Goal: Task Accomplishment & Management: Manage account settings

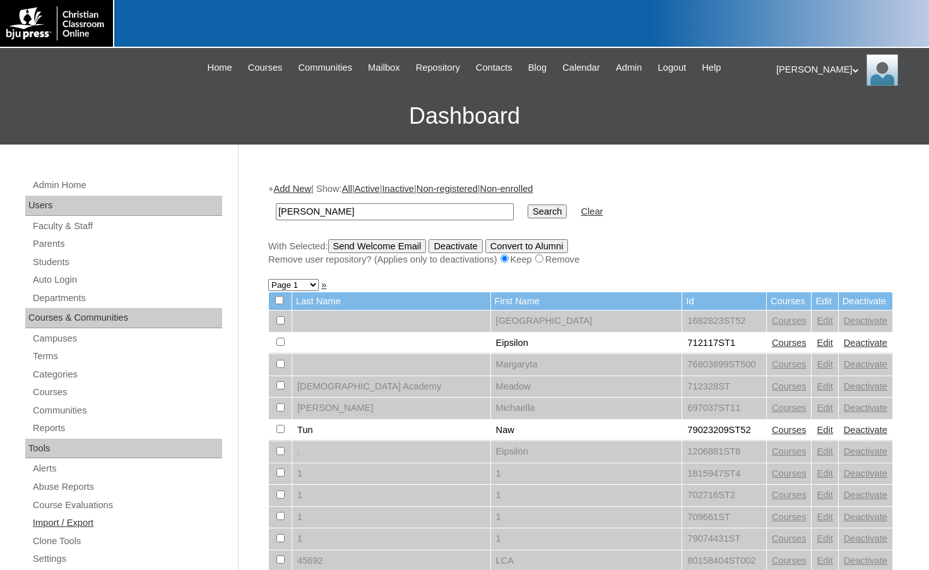
type input "[PERSON_NAME]"
click at [528, 204] on input "Search" at bounding box center [547, 211] width 39 height 14
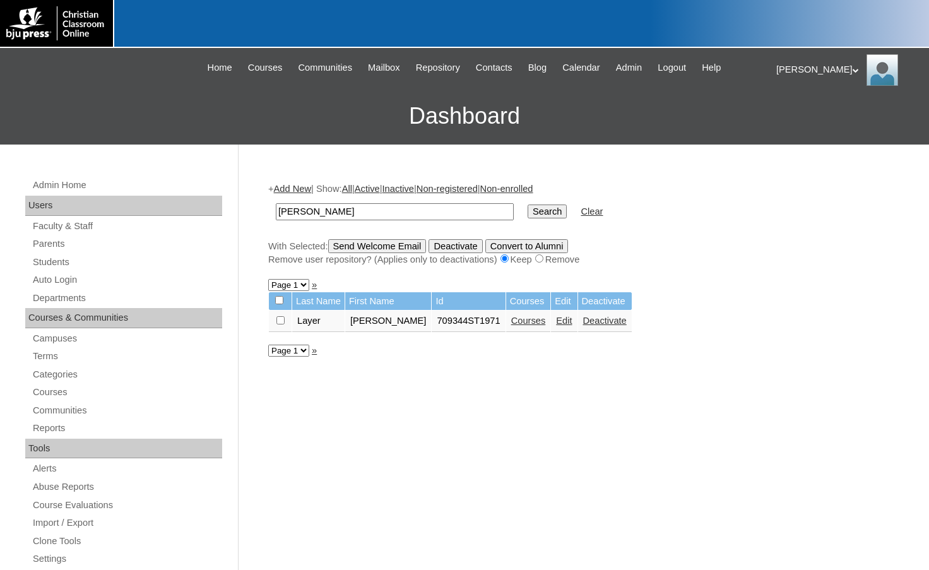
click at [556, 324] on link "Edit" at bounding box center [564, 321] width 16 height 10
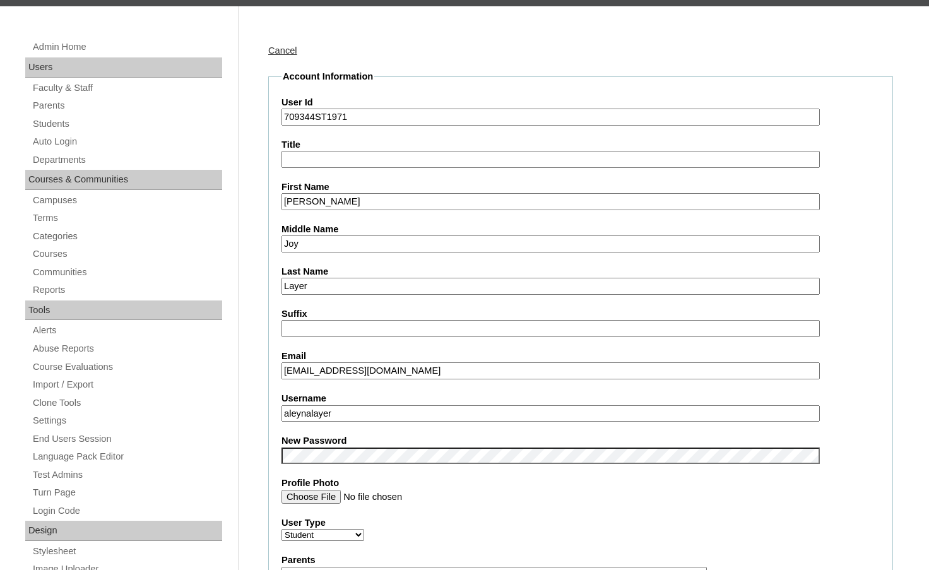
scroll to position [189, 0]
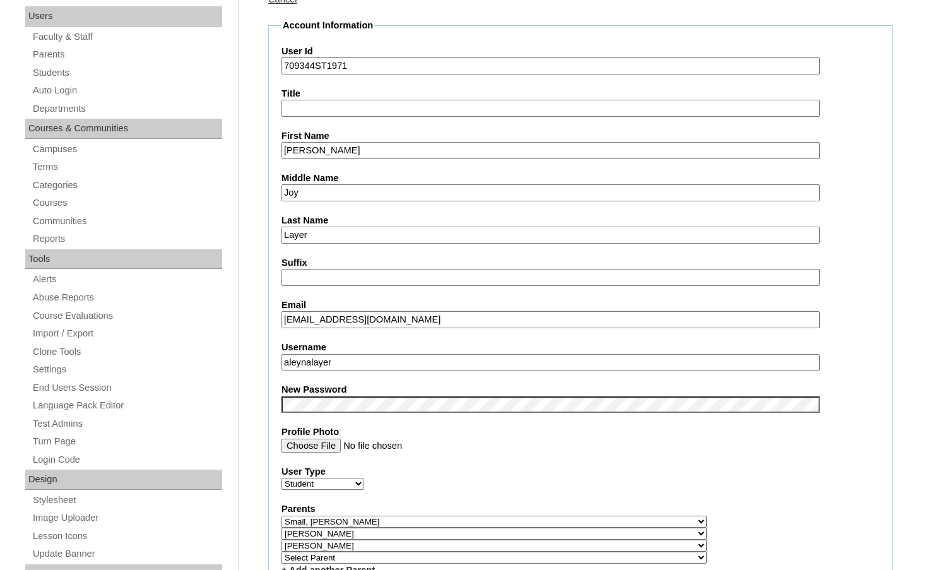
click at [846, 403] on div "New Password" at bounding box center [580, 398] width 598 height 30
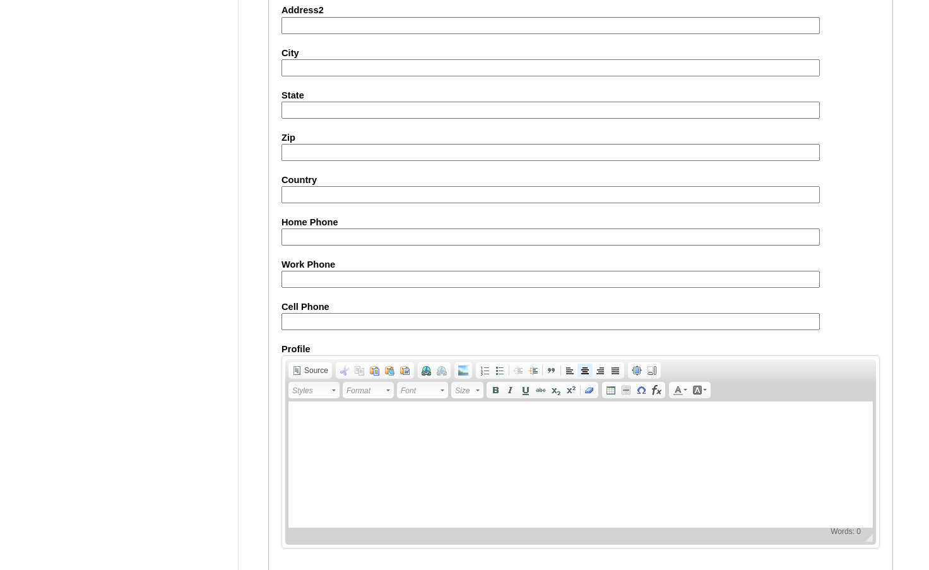
scroll to position [1377, 0]
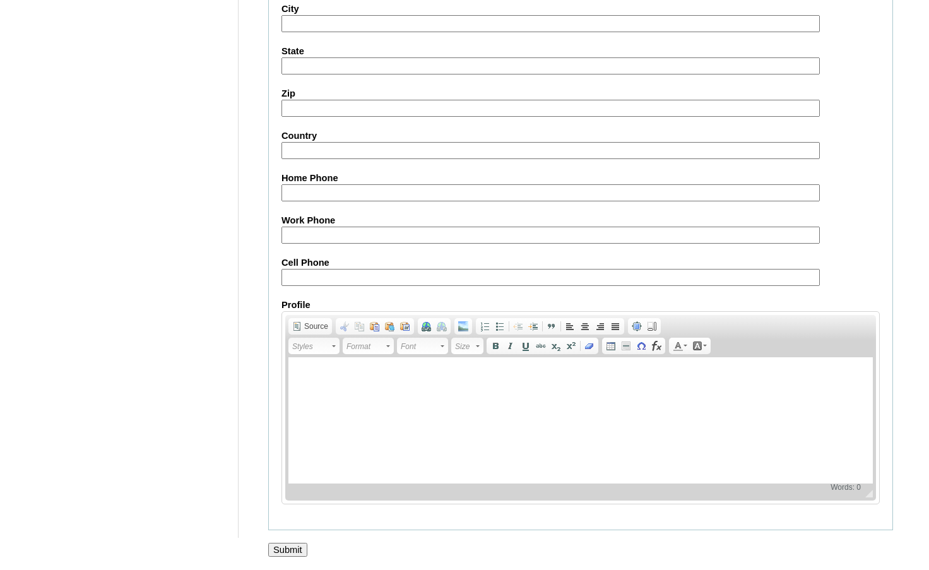
click at [293, 545] on input "Submit" at bounding box center [287, 550] width 39 height 14
